Goal: Task Accomplishment & Management: Manage account settings

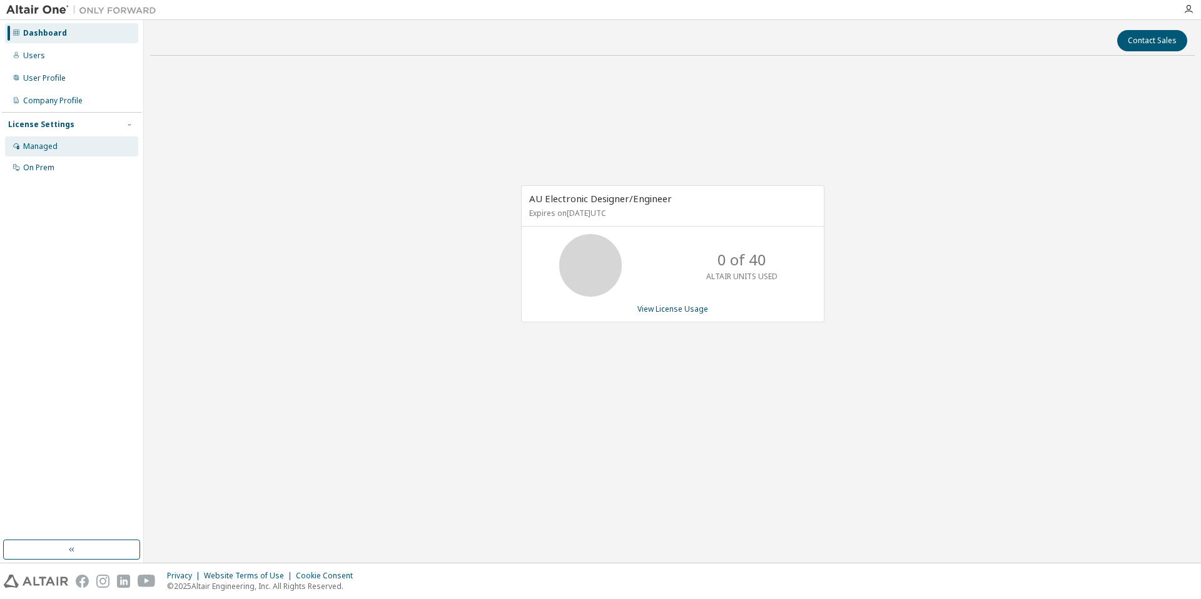
click at [46, 146] on div "Managed" at bounding box center [40, 146] width 34 height 10
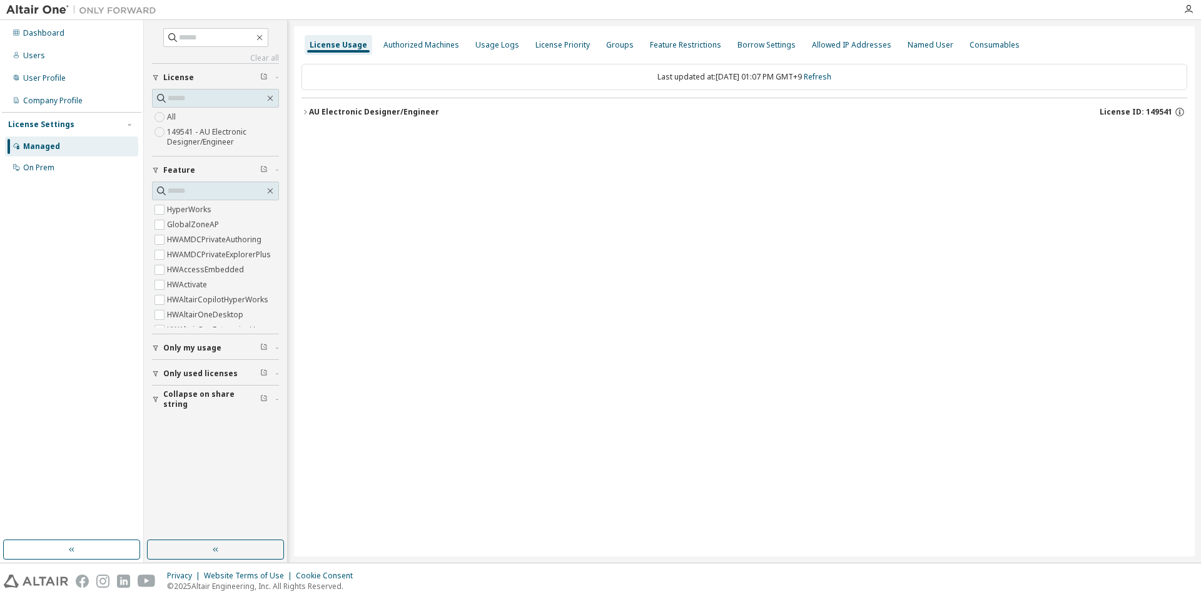
click at [336, 45] on div "License Usage" at bounding box center [339, 45] width 58 height 10
click at [332, 111] on div "AU Electronic Designer/Engineer" at bounding box center [374, 112] width 130 height 10
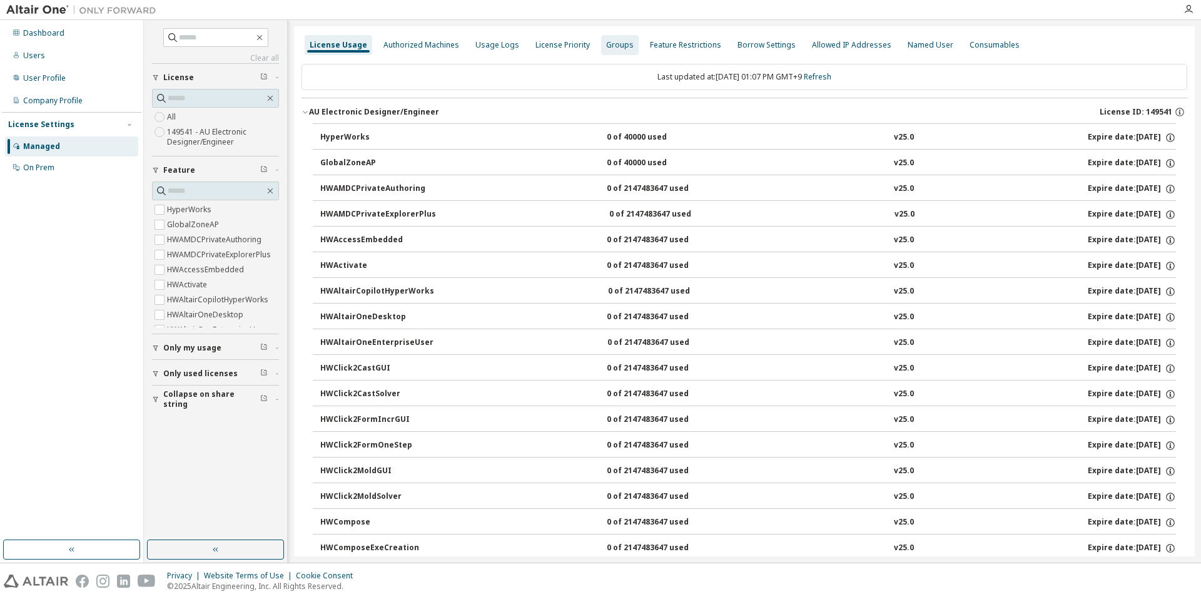
click at [607, 41] on div "Groups" at bounding box center [620, 45] width 28 height 10
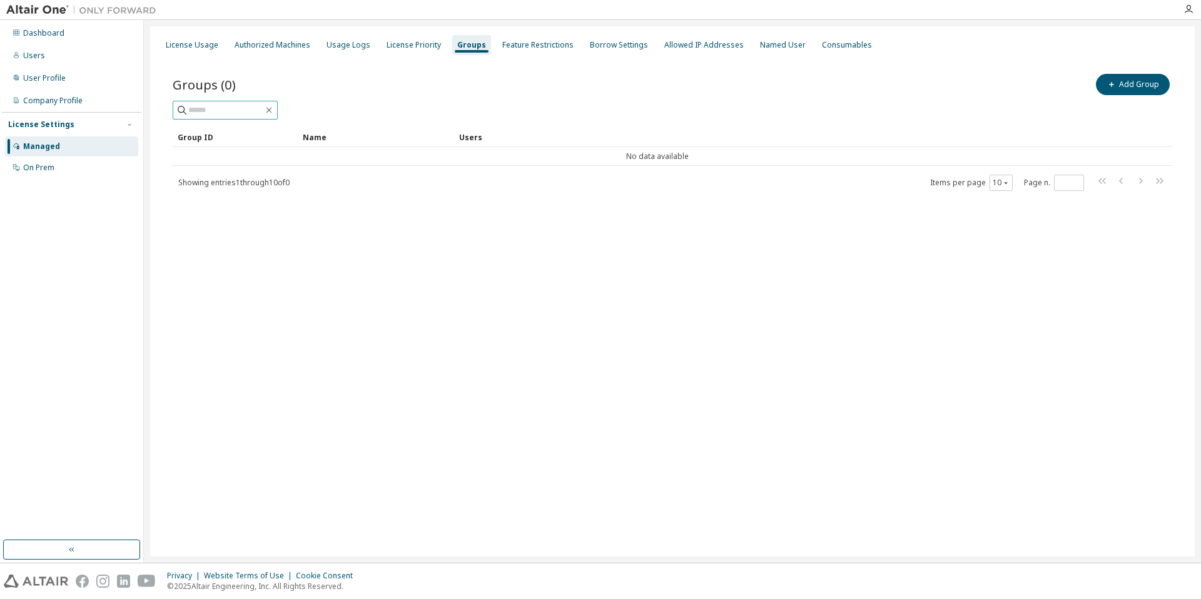
click at [250, 113] on input "text" at bounding box center [225, 110] width 75 height 13
click at [1022, 276] on div "License Usage Authorized Machines Usage Logs License Priority Groups Feature Re…" at bounding box center [672, 291] width 1045 height 530
click at [1124, 81] on button "Add Group" at bounding box center [1133, 84] width 74 height 21
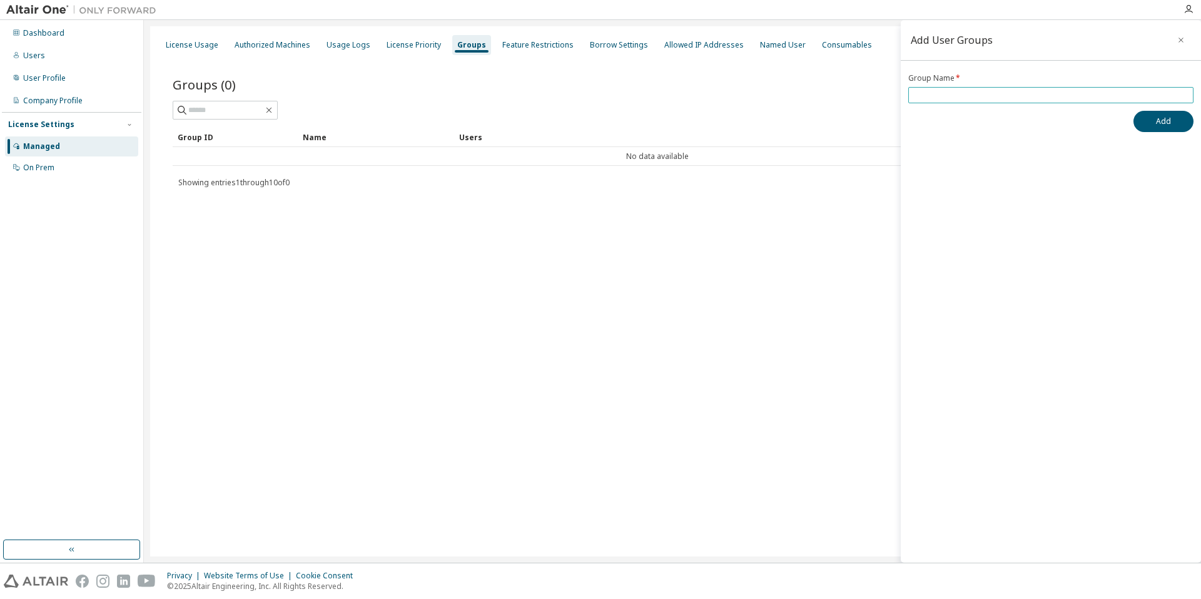
click at [1013, 97] on input "text" at bounding box center [1050, 95] width 279 height 10
type input "********"
click at [1152, 113] on button "Add" at bounding box center [1164, 121] width 60 height 21
click at [495, 254] on div "License Usage Authorized Machines Usage Logs License Priority Groups Feature Re…" at bounding box center [672, 291] width 1045 height 530
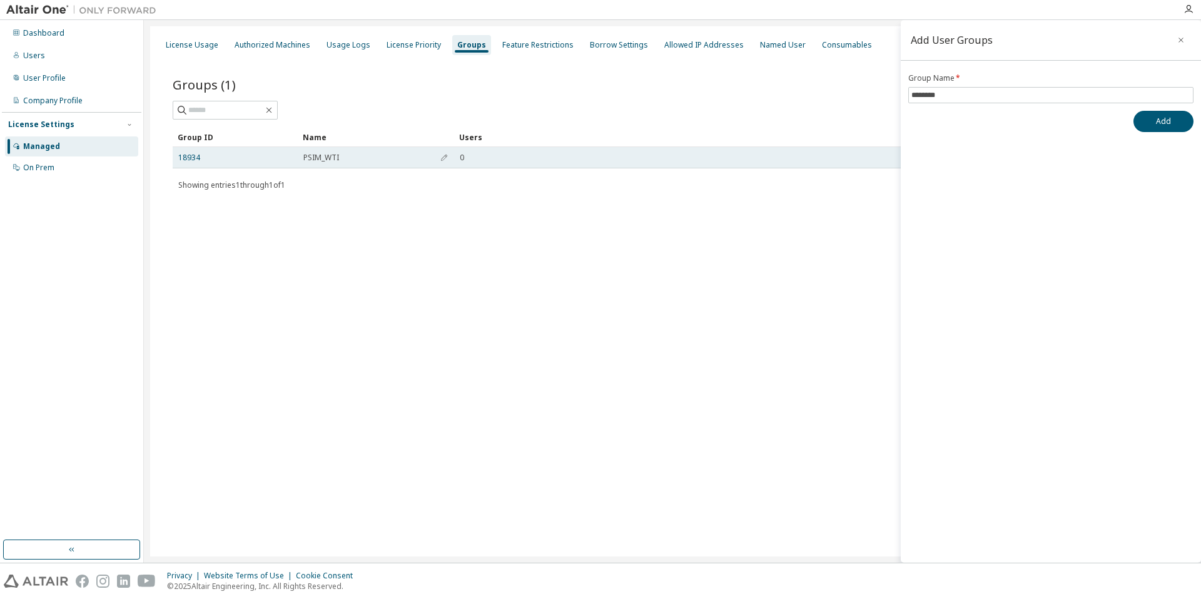
click at [464, 151] on td "0" at bounding box center [798, 157] width 688 height 21
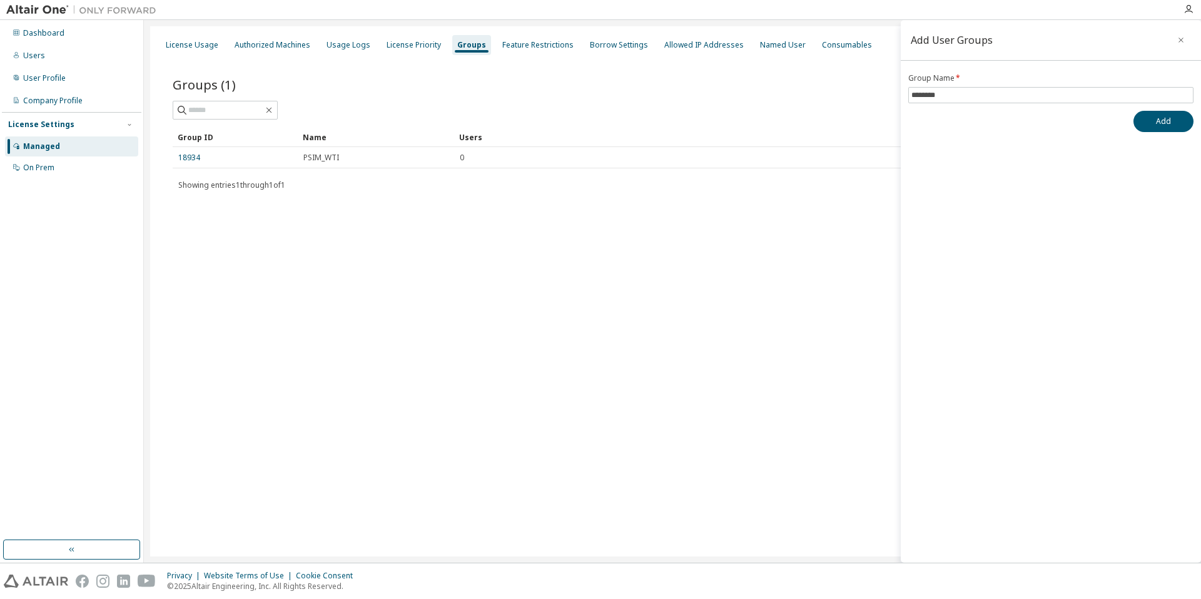
drag, startPoint x: 460, startPoint y: 162, endPoint x: 382, endPoint y: 231, distance: 104.2
click at [382, 231] on div "License Usage Authorized Machines Usage Logs License Priority Groups Feature Re…" at bounding box center [672, 291] width 1045 height 530
click at [471, 312] on div "License Usage Authorized Machines Usage Logs License Priority Groups Feature Re…" at bounding box center [672, 291] width 1045 height 530
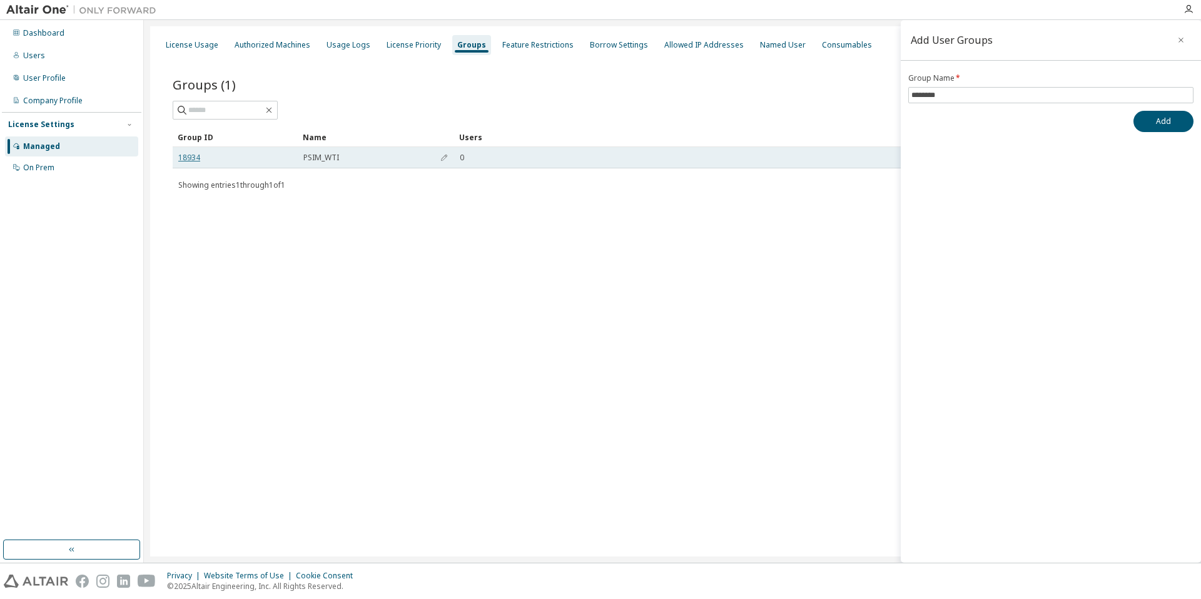
click at [188, 160] on link "18934" at bounding box center [189, 158] width 22 height 10
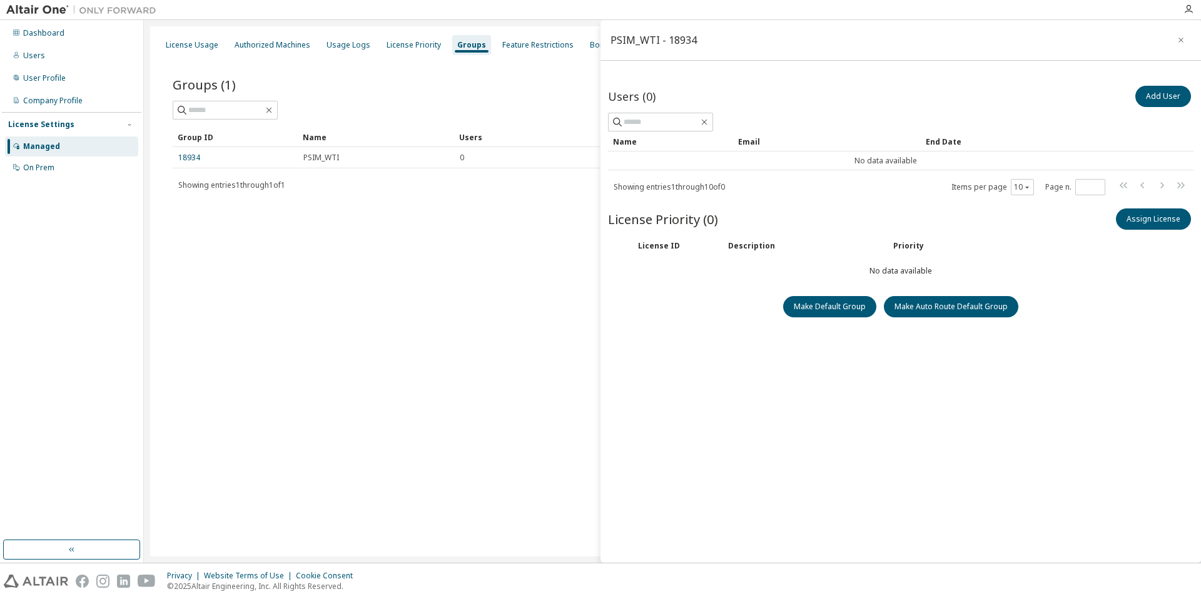
click at [753, 142] on div "Email" at bounding box center [827, 141] width 178 height 20
click at [1140, 228] on button "Assign License" at bounding box center [1153, 218] width 75 height 21
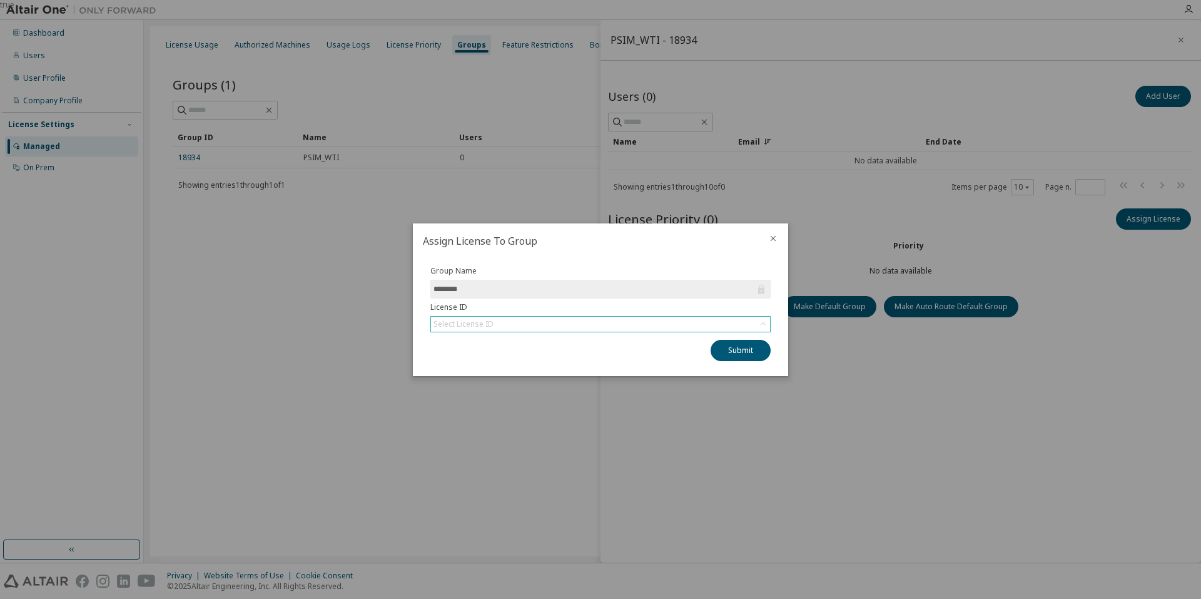
click at [542, 317] on div "Select License ID" at bounding box center [600, 324] width 339 height 15
click at [487, 357] on li "149541 - AU Electronic Designer/Engineer" at bounding box center [600, 359] width 337 height 16
click at [743, 356] on button "Submit" at bounding box center [741, 350] width 60 height 21
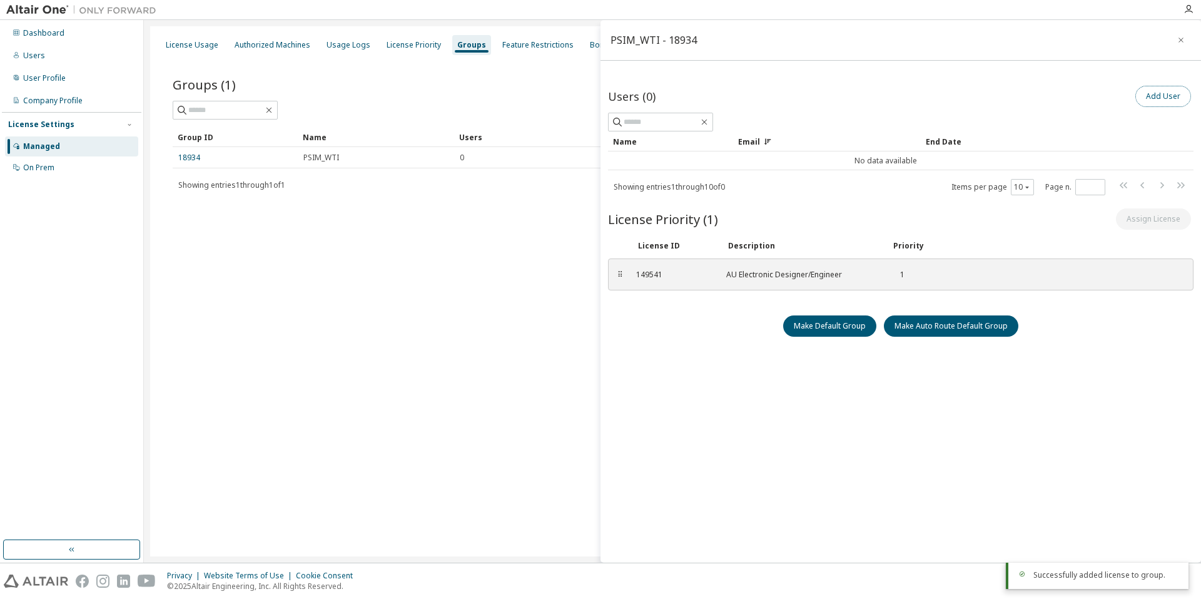
click at [1163, 93] on button "Add User" at bounding box center [1163, 96] width 56 height 21
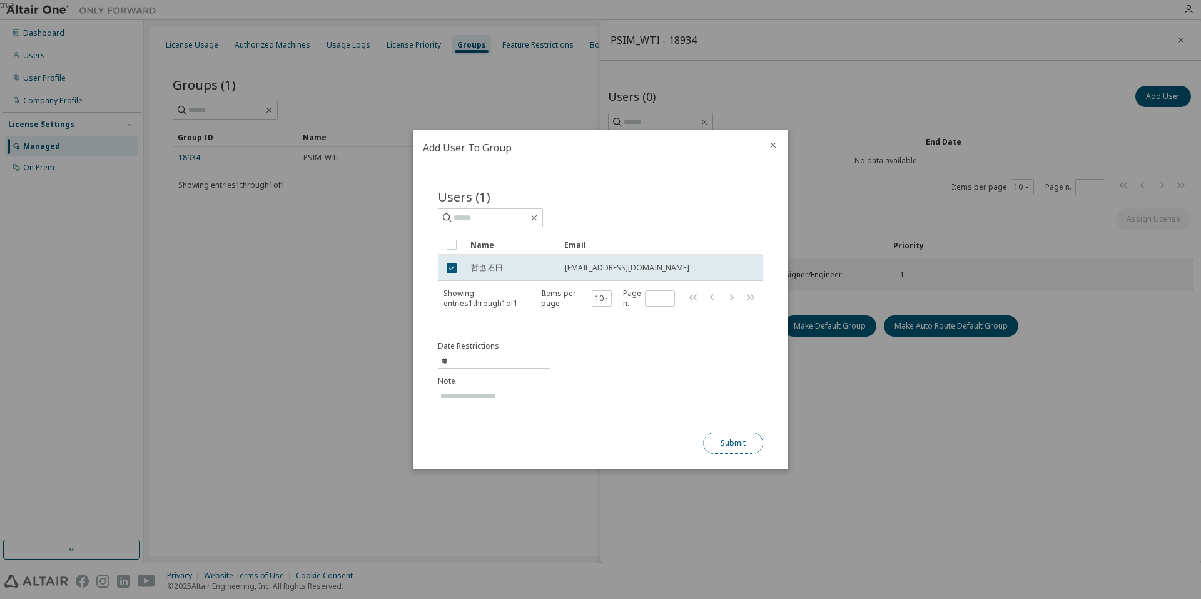
click at [745, 444] on button "Submit" at bounding box center [733, 442] width 60 height 21
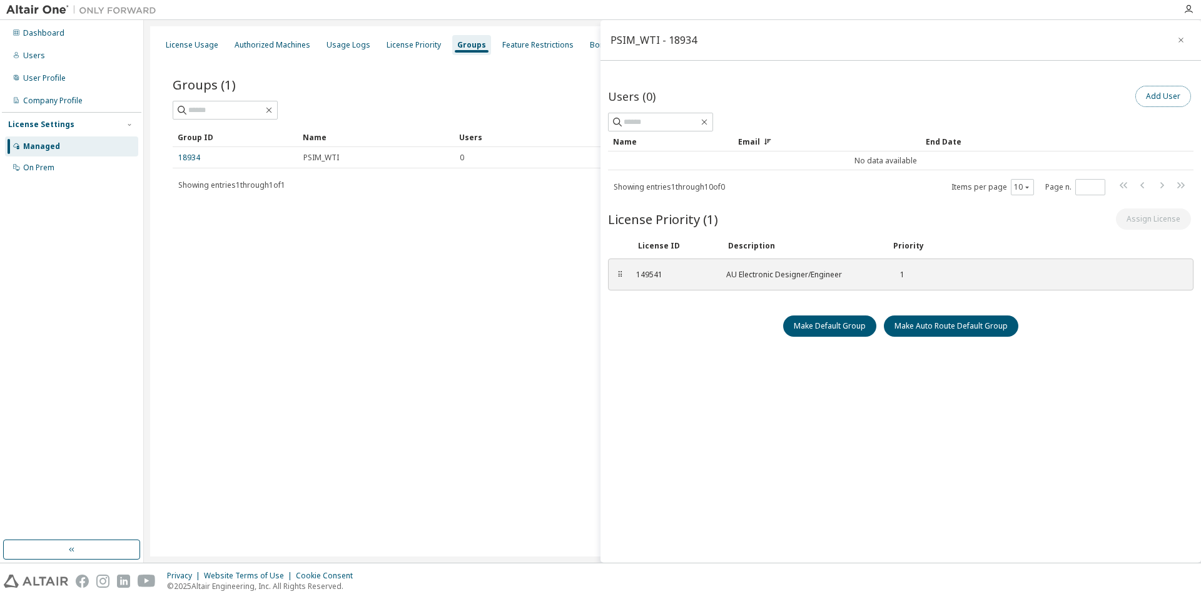
click at [1154, 89] on button "Add User" at bounding box center [1163, 96] width 56 height 21
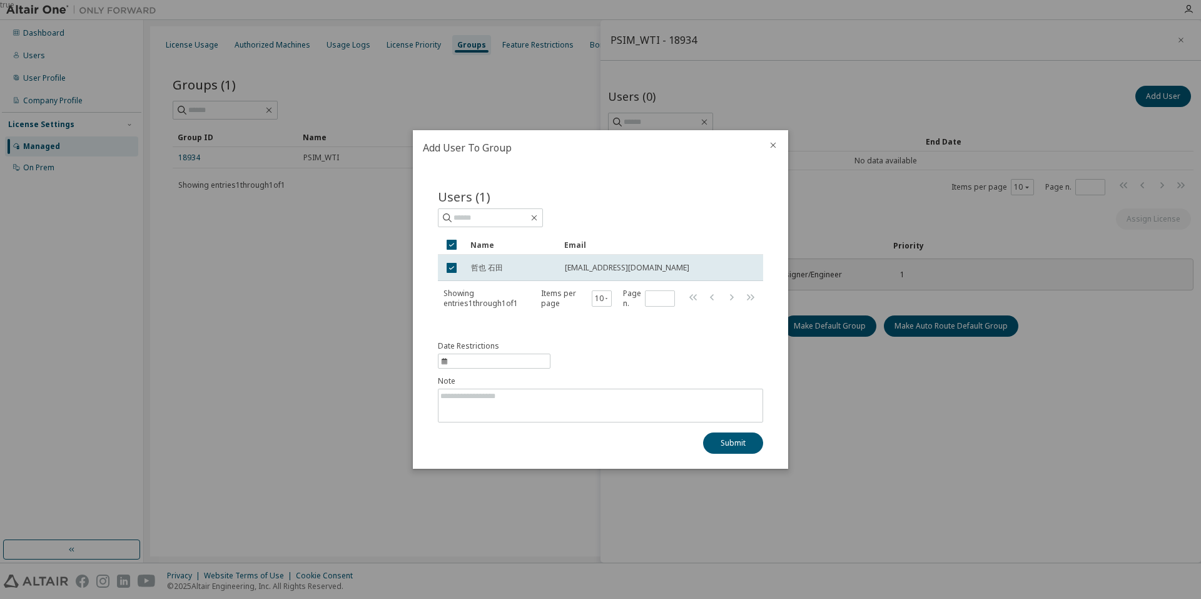
click at [509, 365] on span "information" at bounding box center [494, 360] width 113 height 15
select select "*"
select select "****"
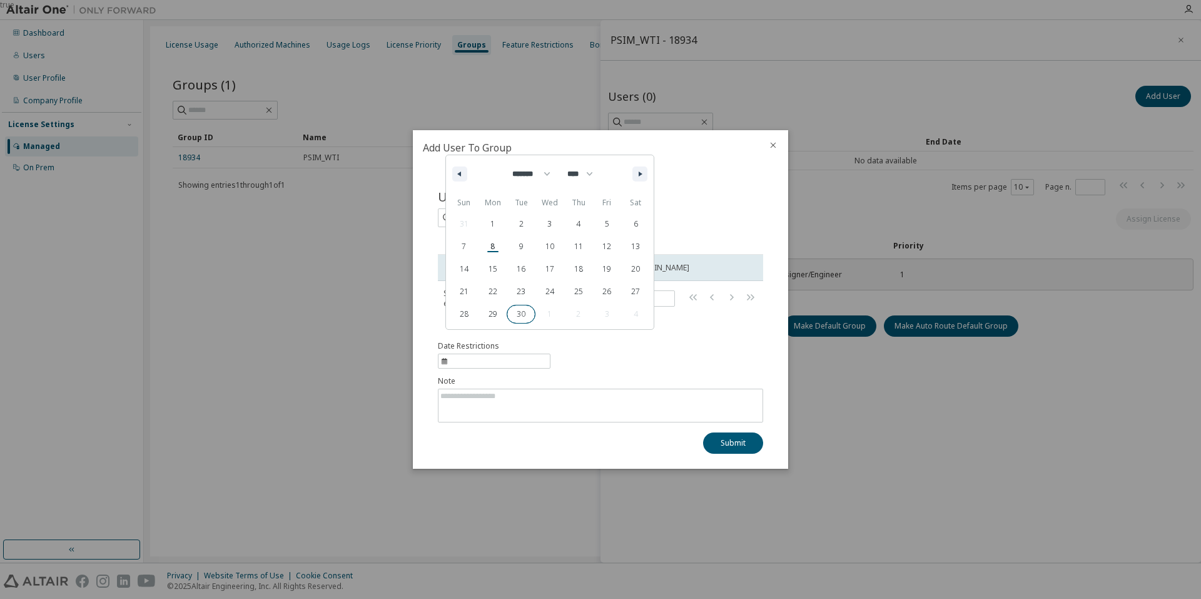
click at [530, 314] on span "30" at bounding box center [521, 314] width 29 height 16
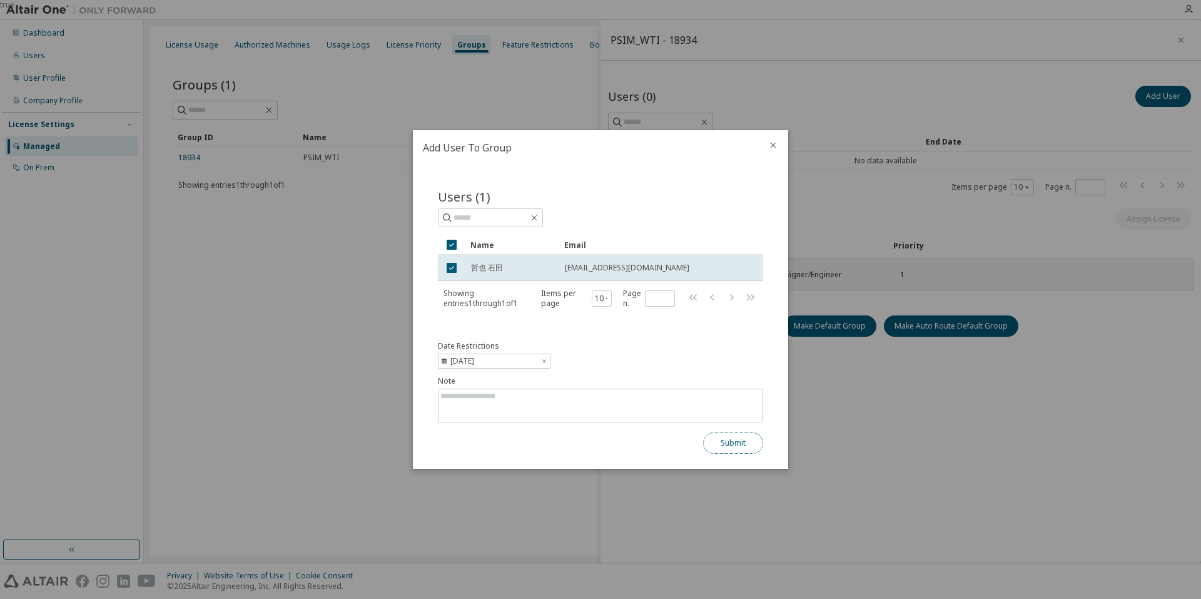
click at [736, 444] on button "Submit" at bounding box center [733, 442] width 60 height 21
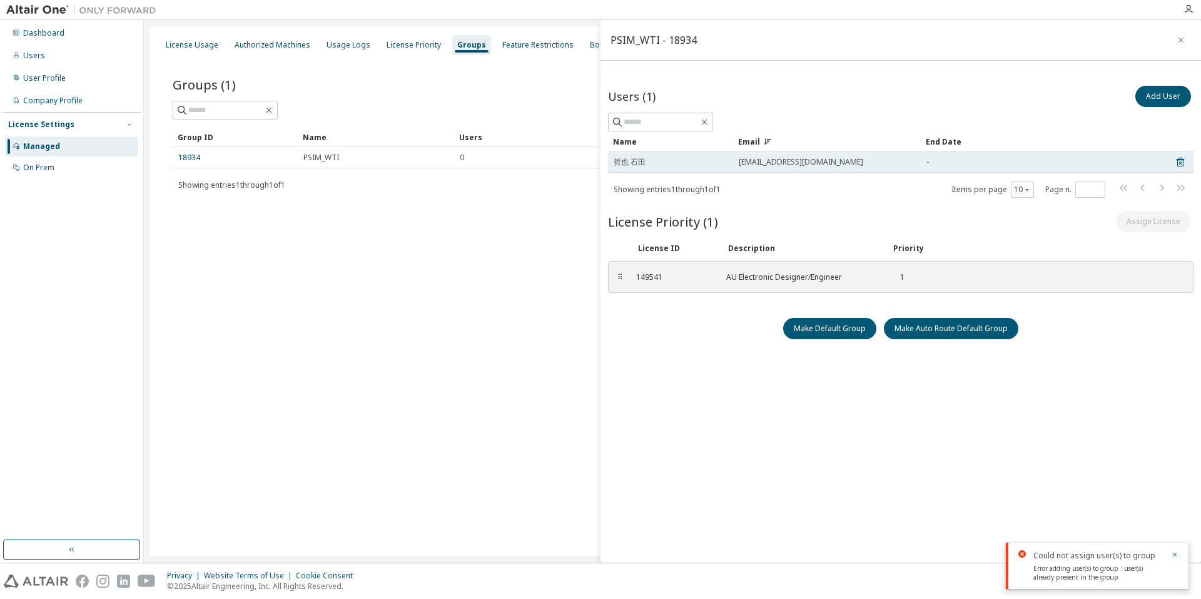
click at [789, 163] on span "ishida.tetsuya@wti.jp" at bounding box center [801, 162] width 124 height 10
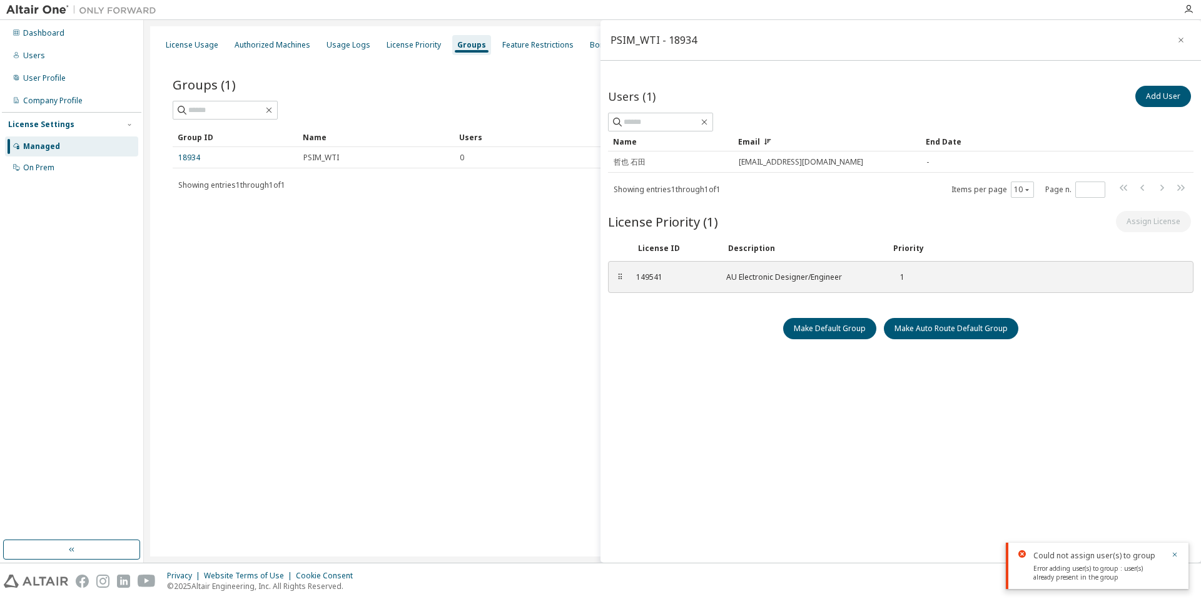
click at [1152, 349] on div "Users (1) Add User Clear Load Save Save As Field Operator Value Select filter S…" at bounding box center [901, 322] width 586 height 479
click at [1176, 550] on button "button" at bounding box center [1175, 555] width 8 height 11
click at [1065, 485] on div "Users (1) Add User Clear Load Save Save As Field Operator Value Select filter S…" at bounding box center [901, 322] width 586 height 479
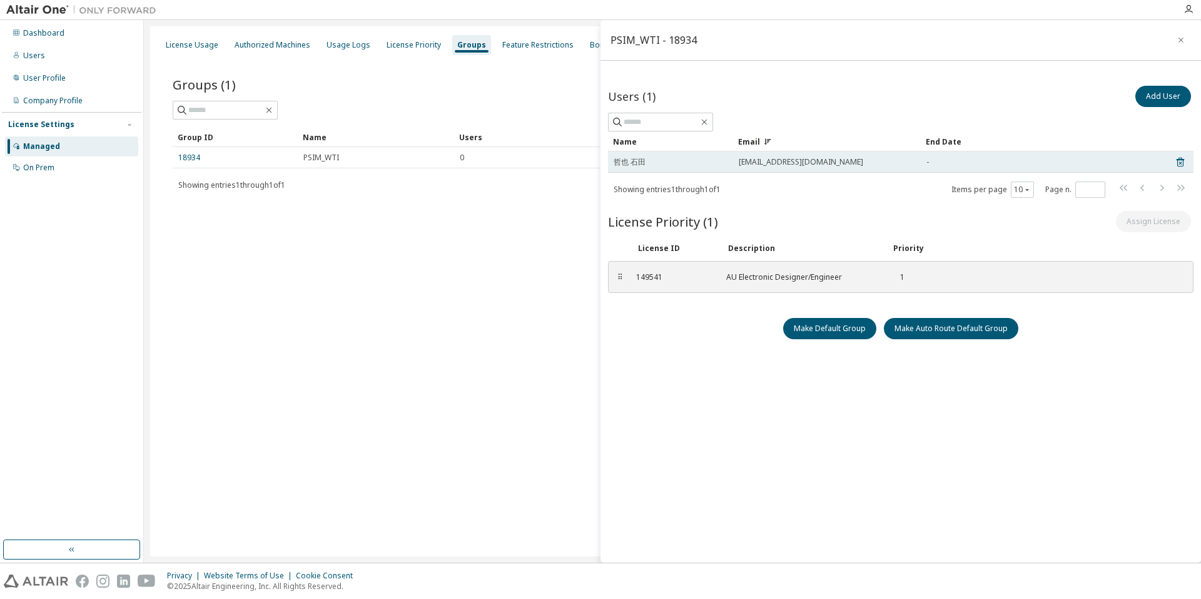
click at [769, 156] on td "ishida.tetsuya@wti.jp" at bounding box center [827, 161] width 188 height 21
click at [637, 163] on span "哲也 石田" at bounding box center [630, 162] width 32 height 10
click at [752, 158] on span "ishida.tetsuya@wti.jp" at bounding box center [801, 162] width 124 height 10
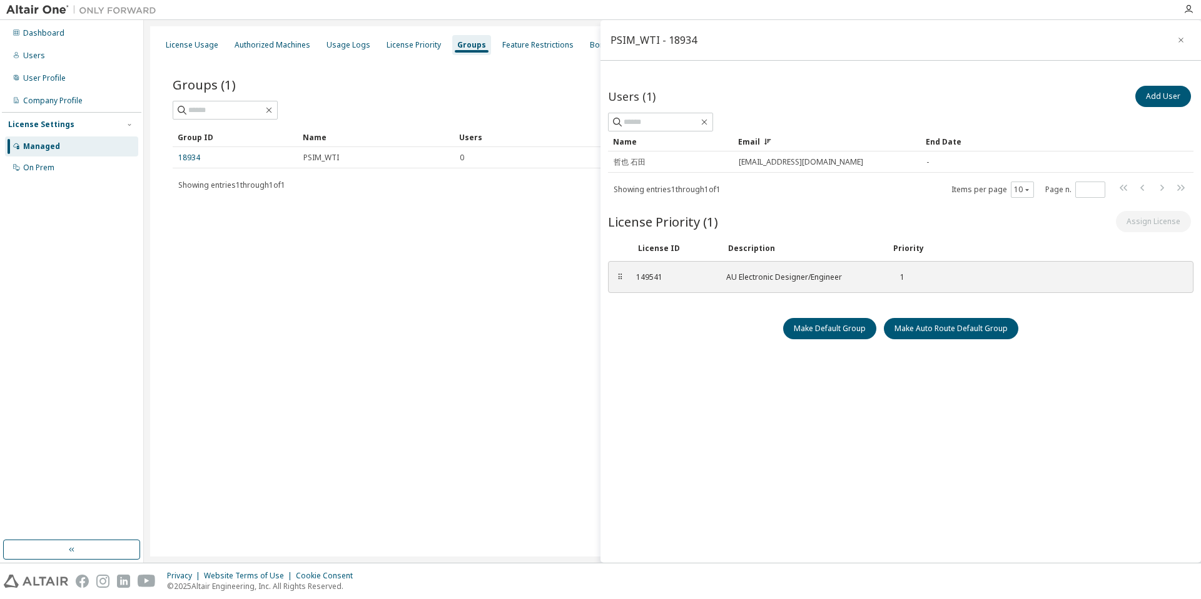
click at [704, 352] on div "Users (1) Add User Clear Load Save Save As Field Operator Value Select filter S…" at bounding box center [901, 322] width 586 height 479
click at [853, 331] on button "Make Default Group" at bounding box center [829, 328] width 93 height 21
click at [1181, 38] on icon "button" at bounding box center [1181, 40] width 9 height 10
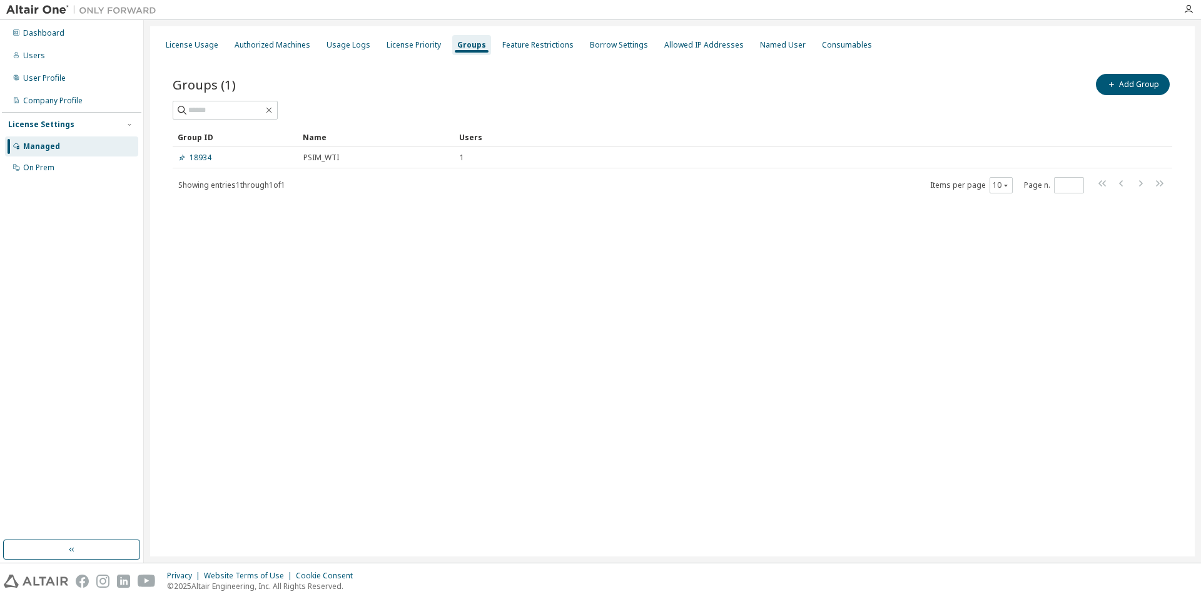
click at [388, 259] on div "License Usage Authorized Machines Usage Logs License Priority Groups Feature Re…" at bounding box center [672, 291] width 1045 height 530
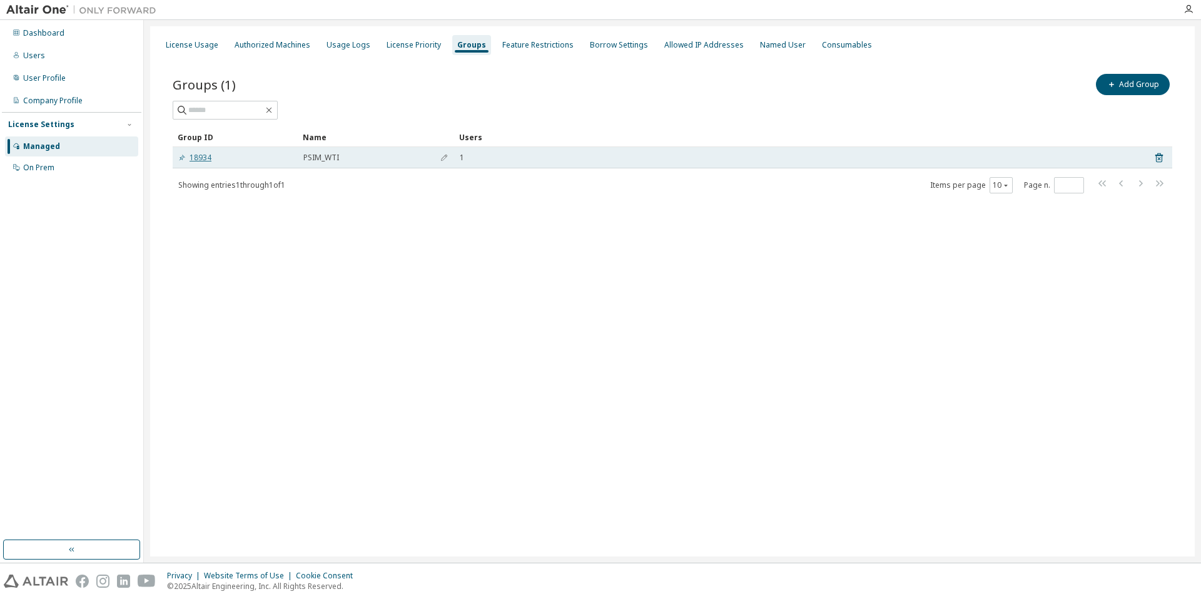
click at [191, 158] on link "18934" at bounding box center [194, 158] width 33 height 10
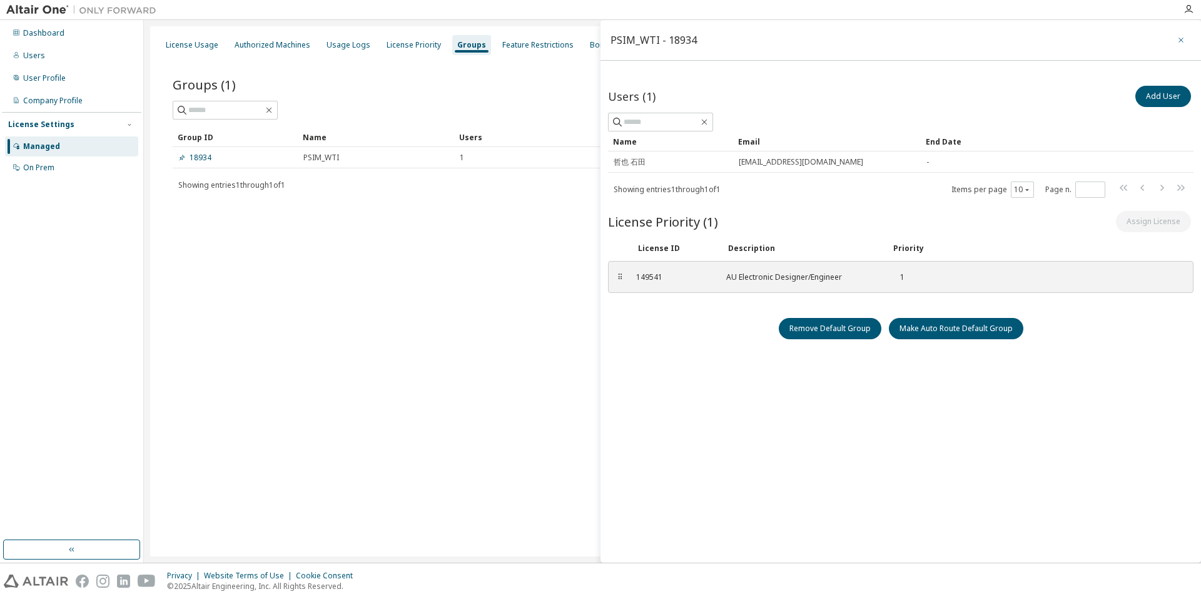
click at [1182, 36] on icon "button" at bounding box center [1181, 40] width 9 height 10
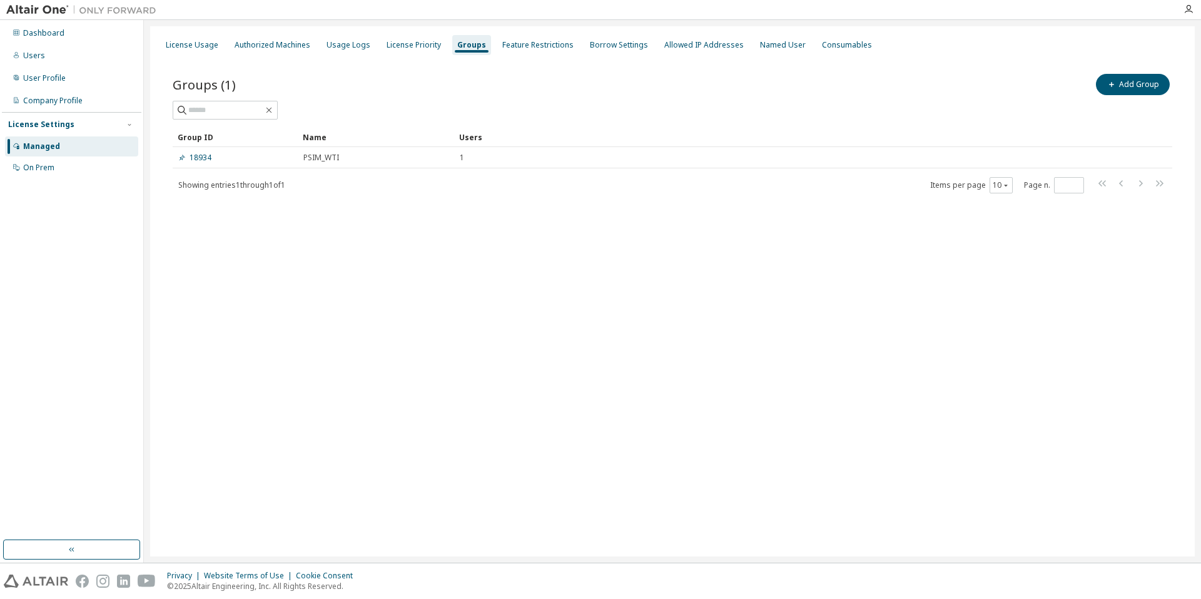
click at [510, 301] on div "License Usage Authorized Machines Usage Logs License Priority Groups Feature Re…" at bounding box center [672, 291] width 1045 height 530
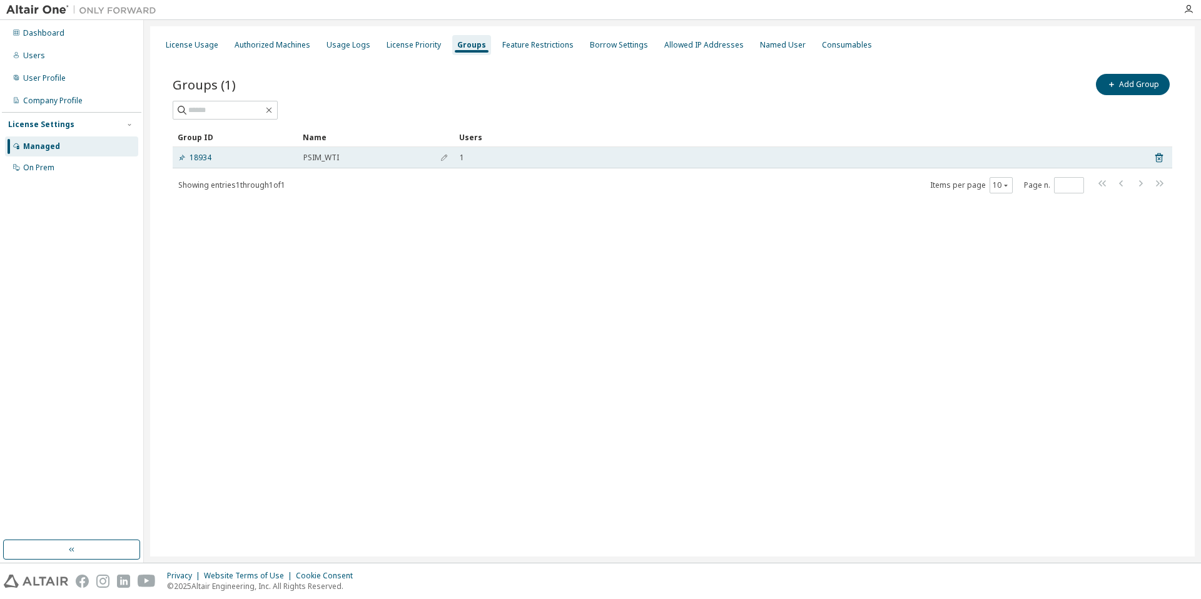
click at [480, 155] on div "1" at bounding box center [798, 158] width 677 height 10
click at [195, 156] on link "18934" at bounding box center [194, 158] width 33 height 10
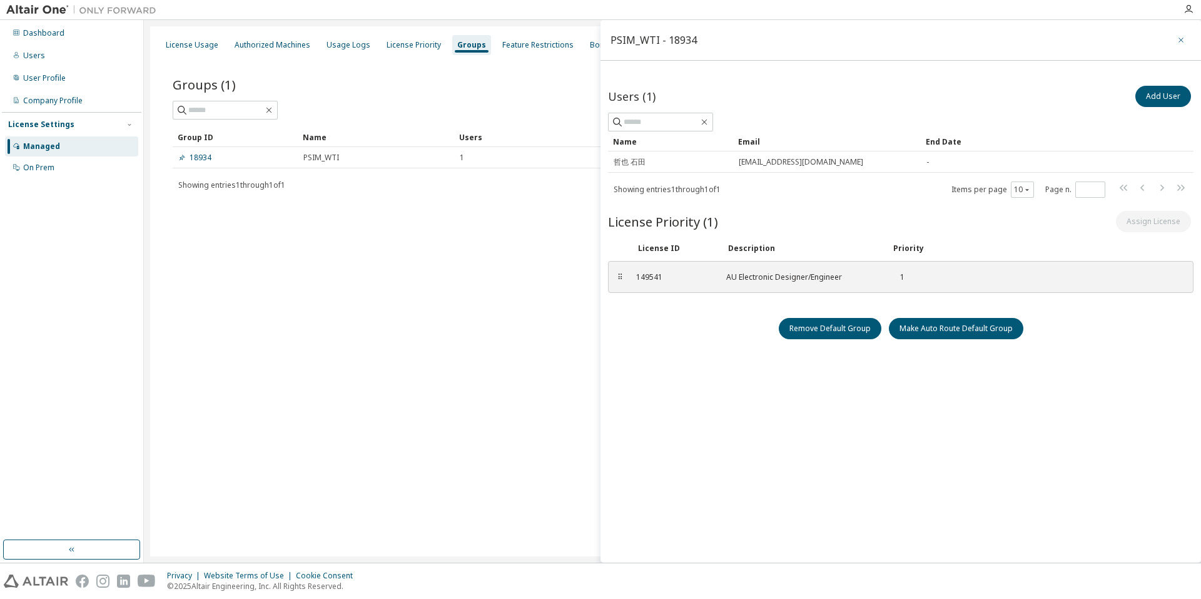
click at [1179, 36] on icon "button" at bounding box center [1181, 40] width 9 height 10
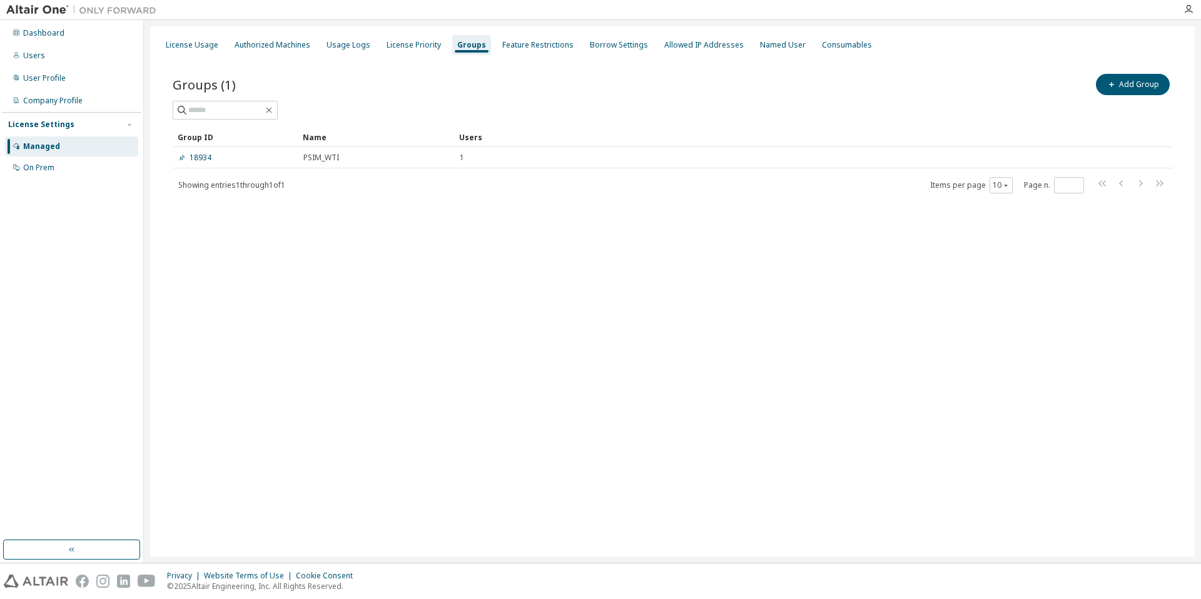
click at [888, 464] on div "License Usage Authorized Machines Usage Logs License Priority Groups Feature Re…" at bounding box center [672, 291] width 1045 height 530
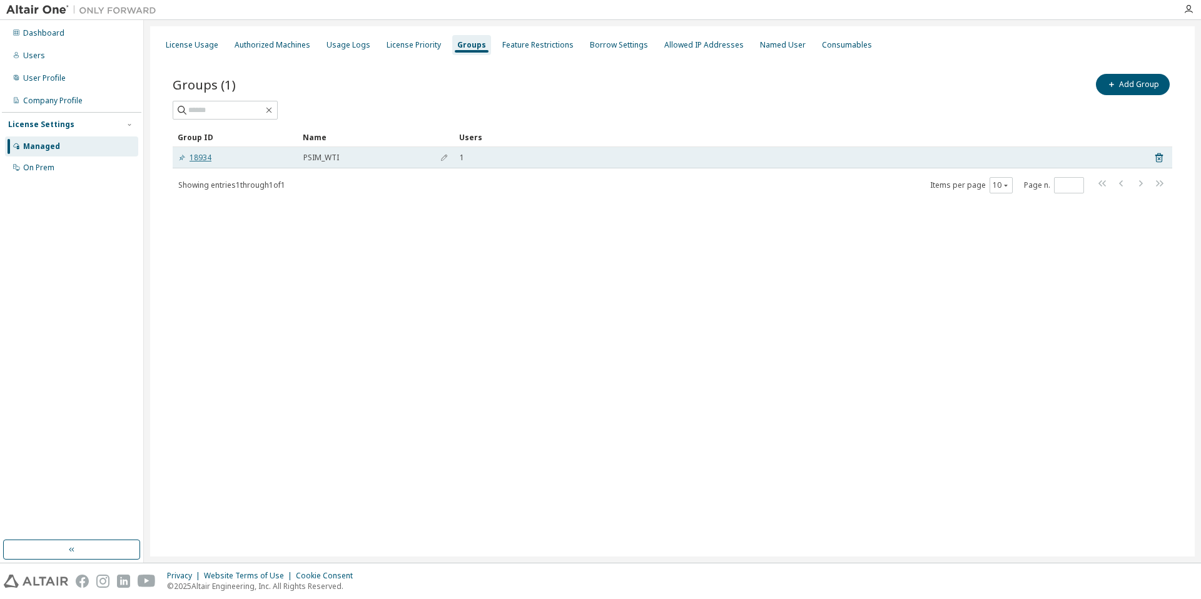
click at [211, 160] on link "18934" at bounding box center [194, 158] width 33 height 10
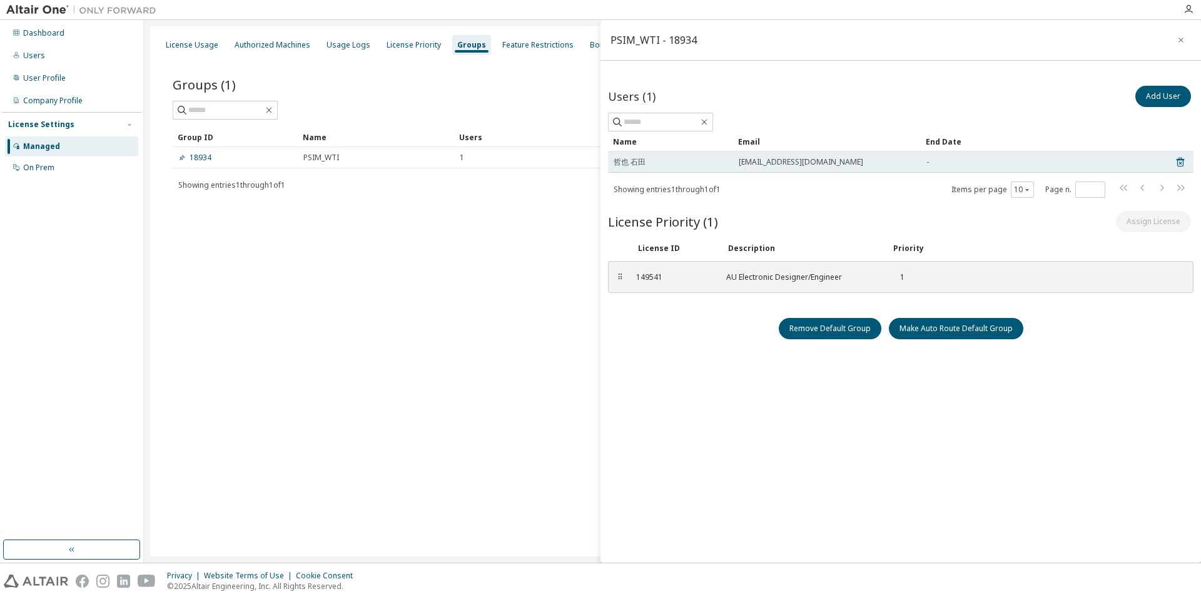
click at [639, 160] on span "哲也 石田" at bounding box center [630, 162] width 32 height 10
click at [761, 165] on span "ishida.tetsuya@wti.jp" at bounding box center [801, 162] width 124 height 10
click at [767, 161] on span "ishida.tetsuya@wti.jp" at bounding box center [801, 162] width 124 height 10
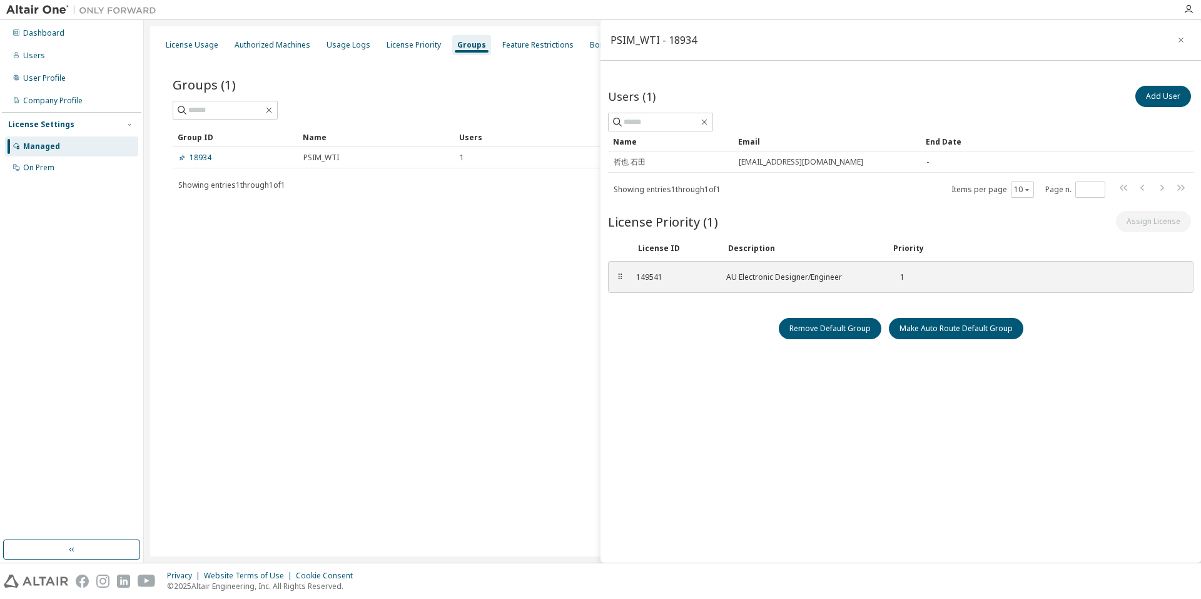
click at [941, 196] on div "Showing entries 1 through 1 of 1 Items per page 10 Page n. *" at bounding box center [901, 189] width 586 height 18
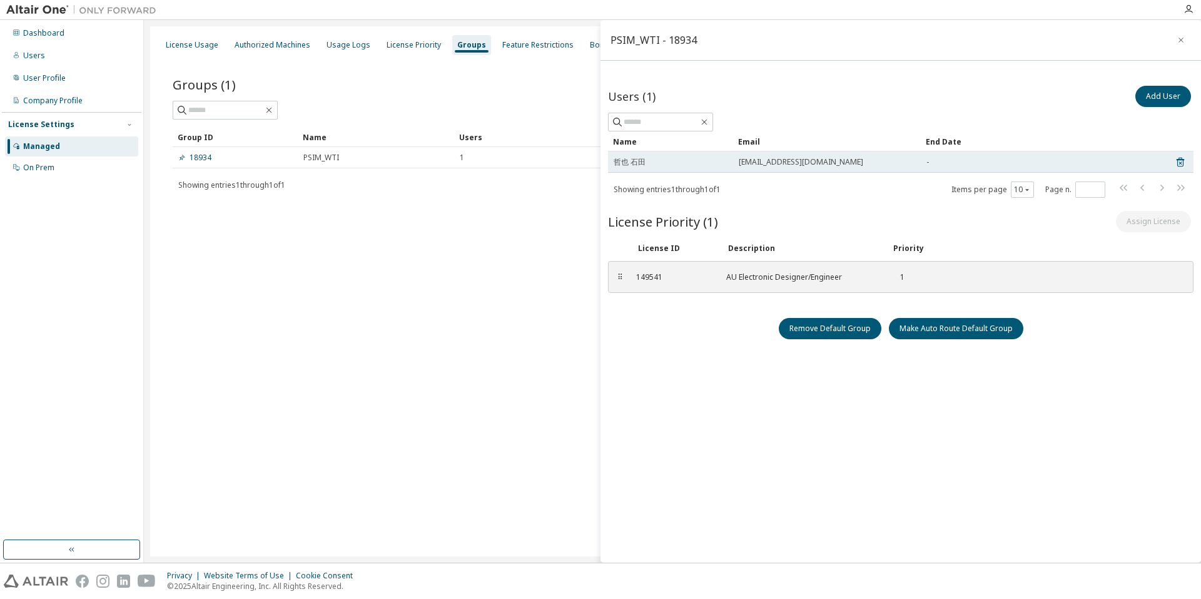
click at [636, 167] on td "哲也 石田" at bounding box center [670, 161] width 125 height 21
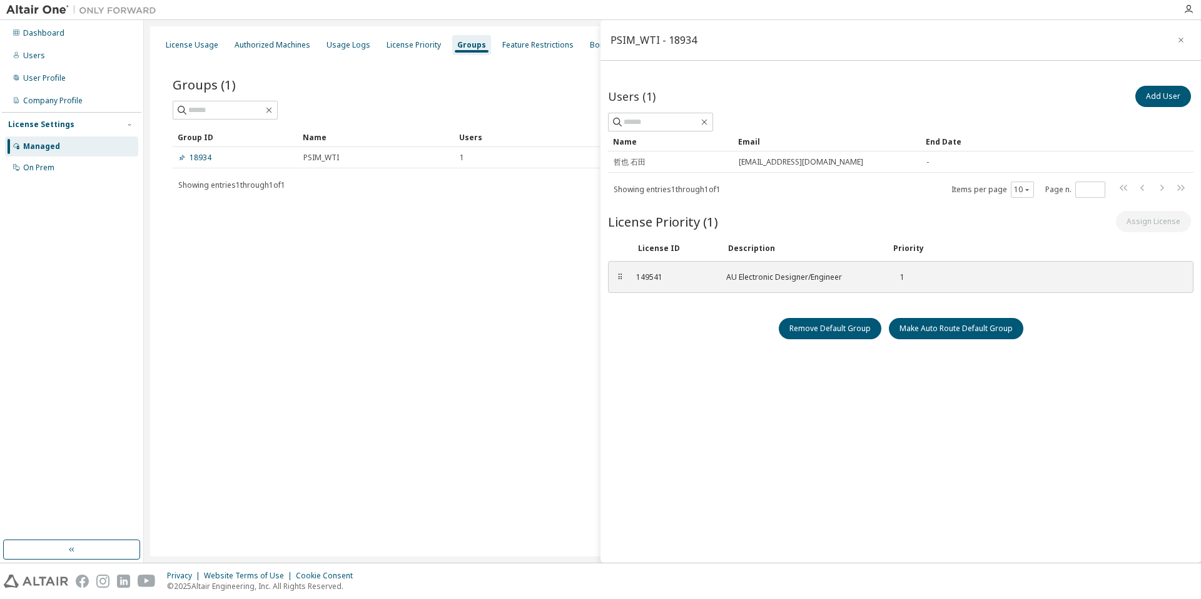
click at [67, 255] on div "Dashboard Users User Profile Company Profile License Settings Managed On Prem" at bounding box center [72, 280] width 140 height 516
click at [18, 8] on img at bounding box center [84, 10] width 156 height 13
click at [1180, 38] on icon "button" at bounding box center [1181, 40] width 9 height 10
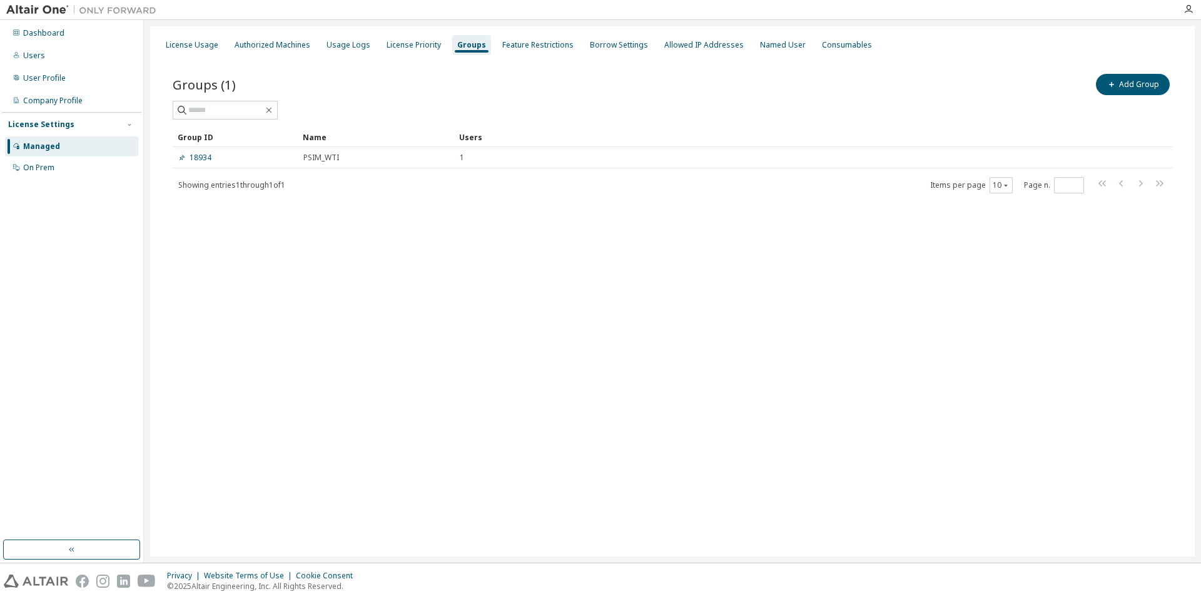
drag, startPoint x: 15, startPoint y: 1, endPoint x: 71, endPoint y: 200, distance: 206.7
click at [77, 221] on div "Dashboard Users User Profile Company Profile License Settings Managed On Prem" at bounding box center [72, 280] width 140 height 516
click at [79, 546] on button "button" at bounding box center [71, 549] width 137 height 20
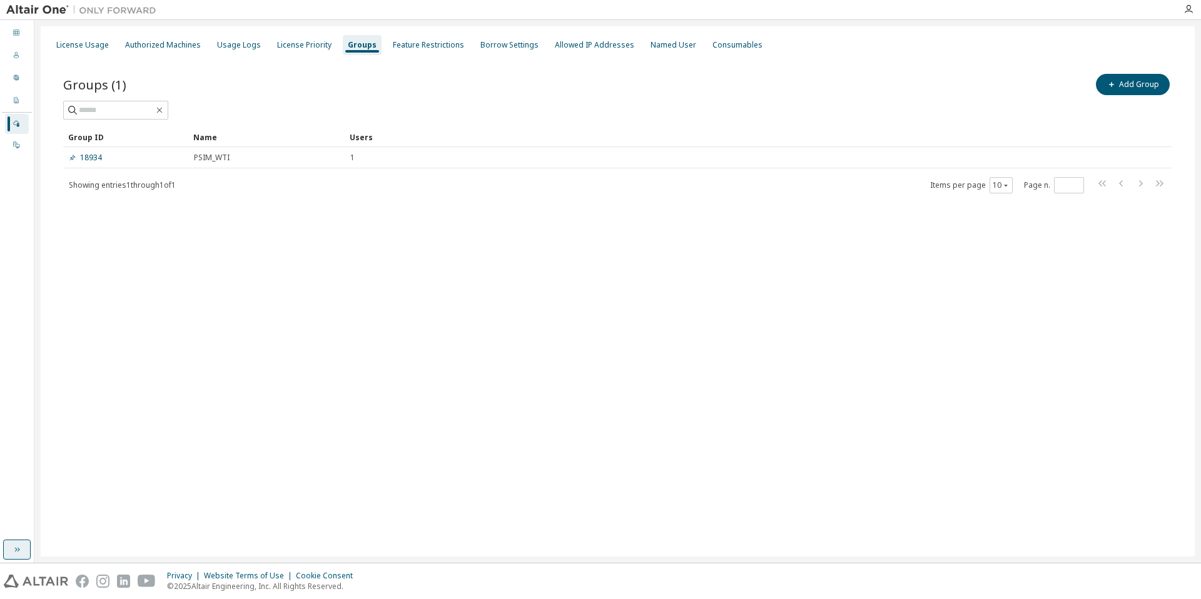
click at [18, 547] on icon "button" at bounding box center [17, 549] width 5 height 4
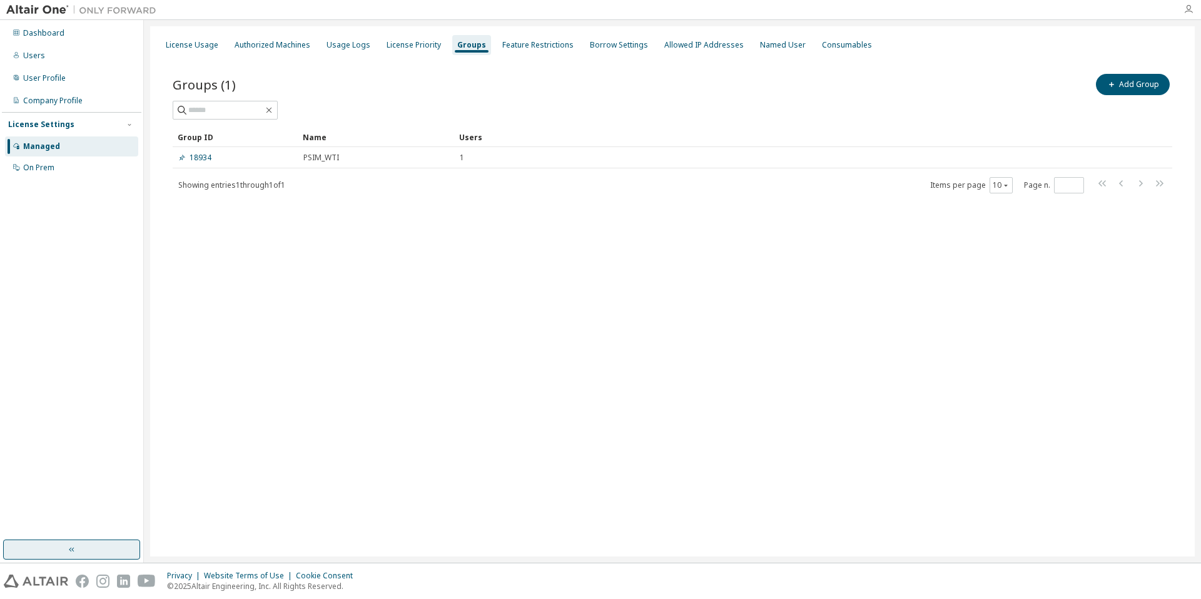
click at [1188, 11] on icon "button" at bounding box center [1189, 9] width 10 height 10
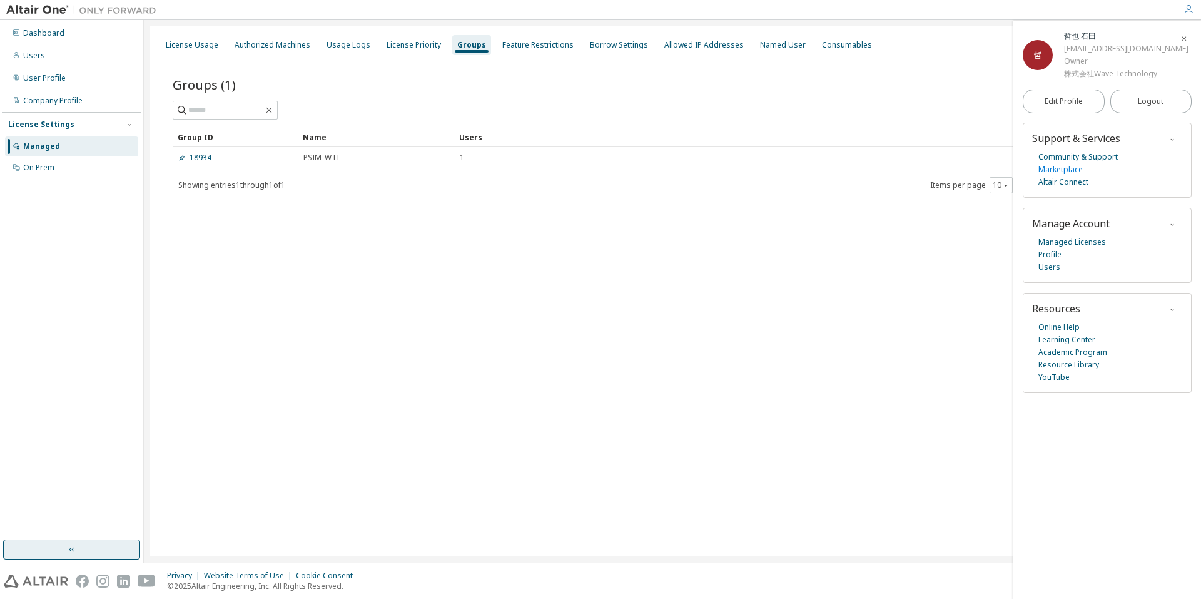
click at [1075, 173] on link "Marketplace" at bounding box center [1060, 169] width 44 height 13
